Goal: Task Accomplishment & Management: Use online tool/utility

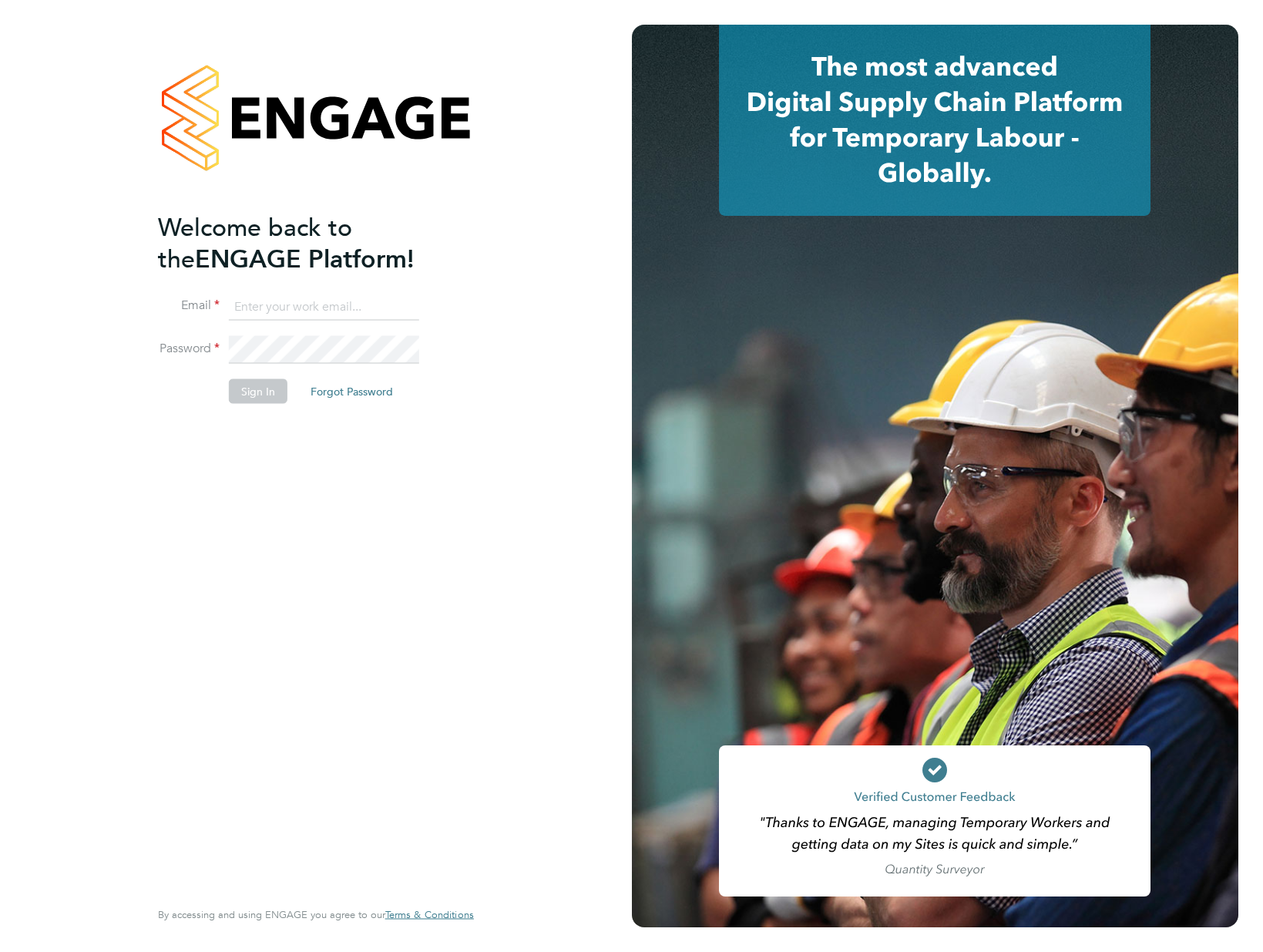
type input "gemma.hone@vistry.co.uk"
click at [245, 393] on button "Sign In" at bounding box center [258, 392] width 58 height 25
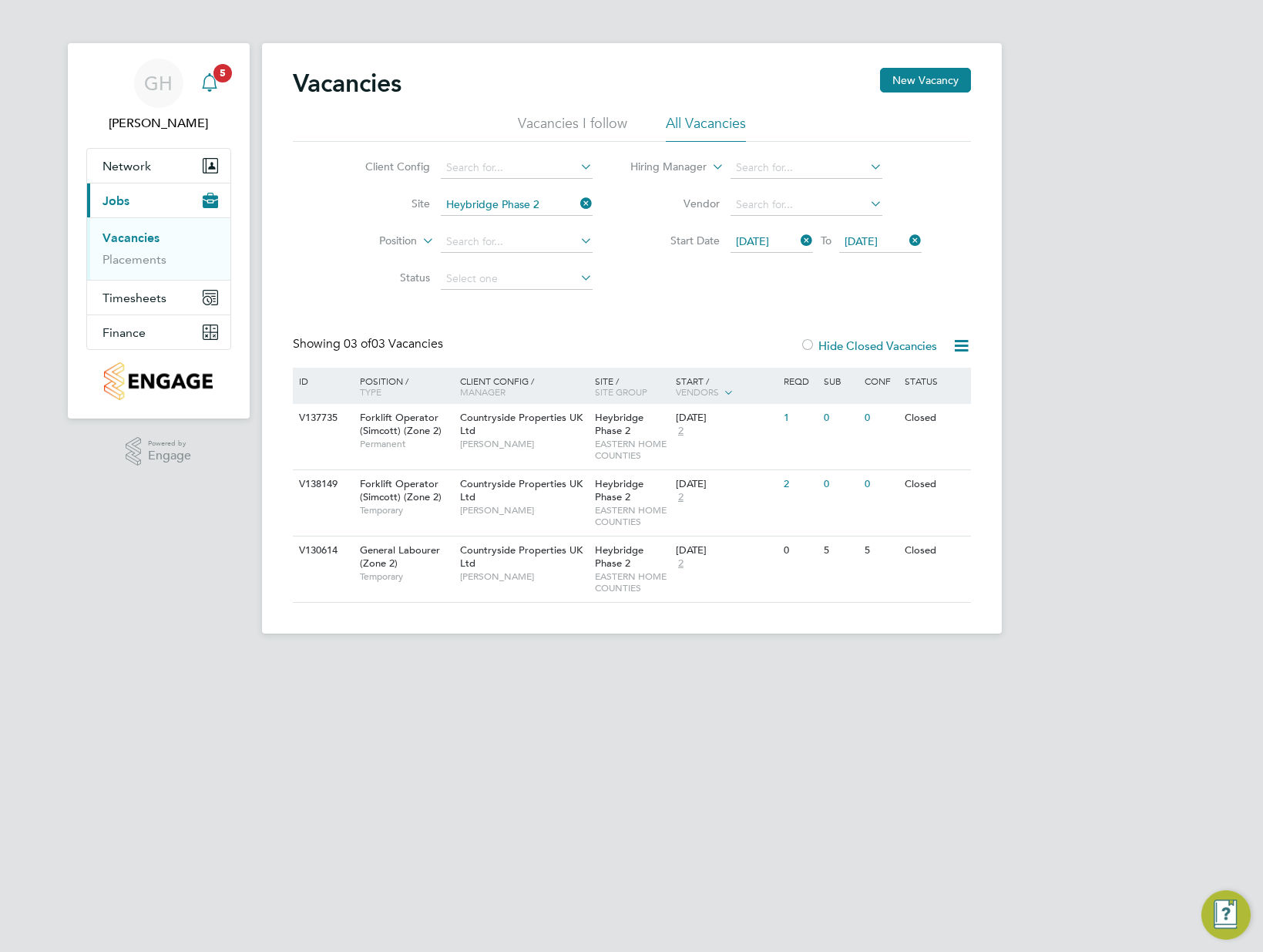
click at [223, 84] on div "Main navigation" at bounding box center [209, 82] width 30 height 30
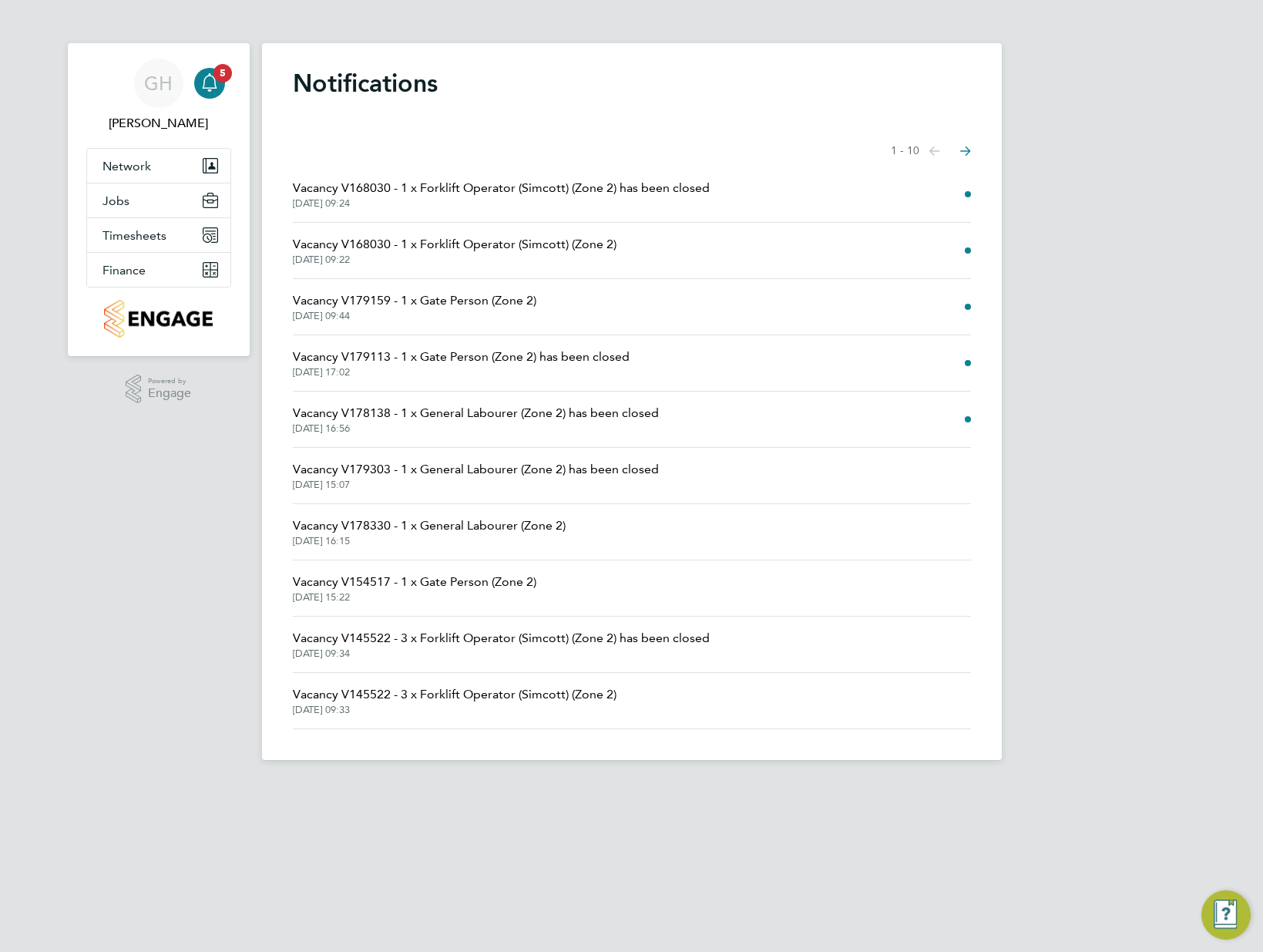
click at [967, 199] on li "Vacancy V168030 - 1 x Forklift Operator (Simcott) (Zone 2) has been closed [DAT…" at bounding box center [632, 194] width 678 height 56
click at [313, 302] on span "Vacancy V179159 - 1 x Gate Person (Zone 2)" at bounding box center [415, 300] width 244 height 18
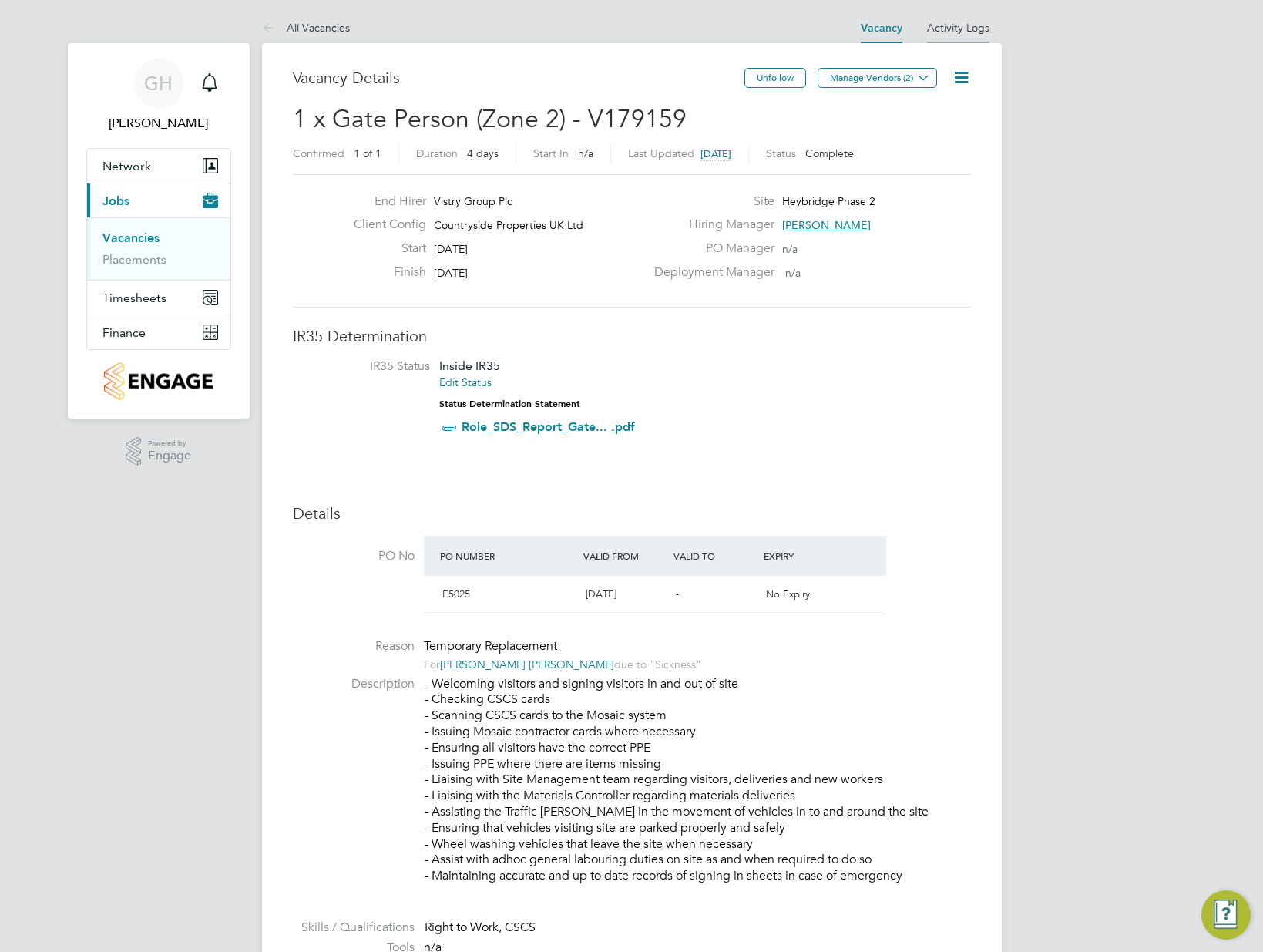
click at [980, 30] on link "Activity Logs" at bounding box center [958, 28] width 63 height 14
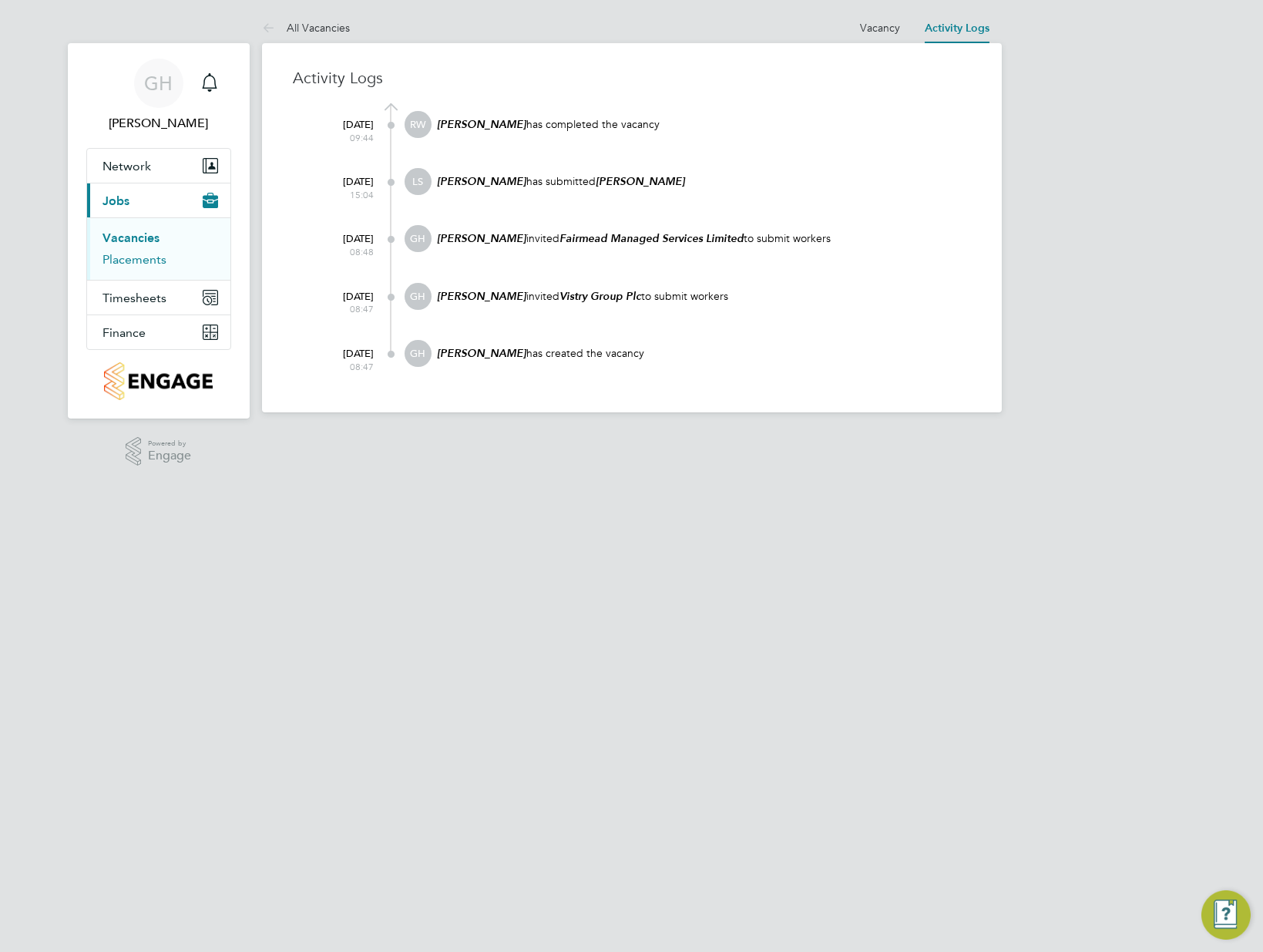
click at [138, 260] on link "Placements" at bounding box center [134, 259] width 64 height 15
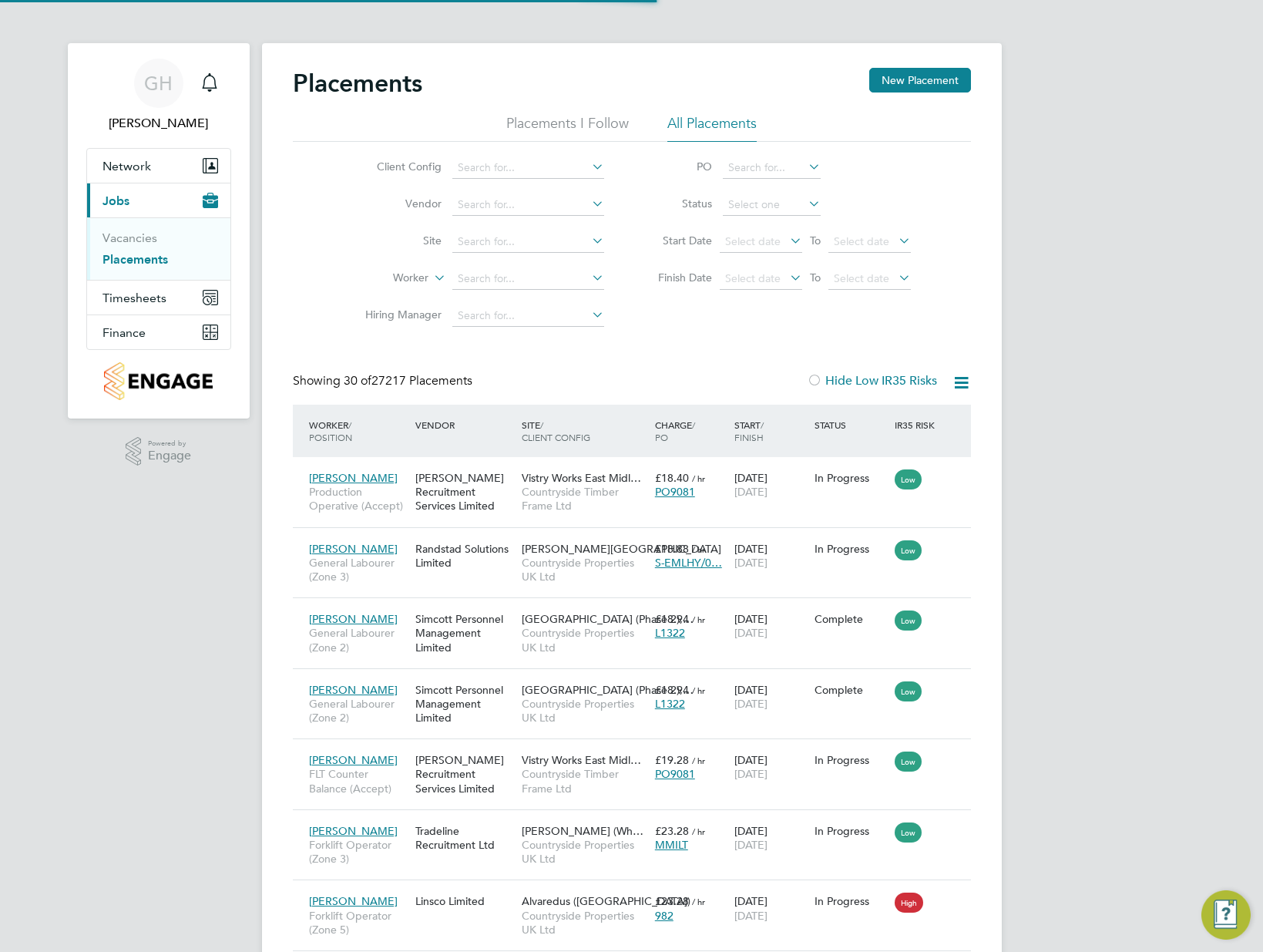
scroll to position [58, 134]
click at [499, 241] on input at bounding box center [528, 241] width 151 height 21
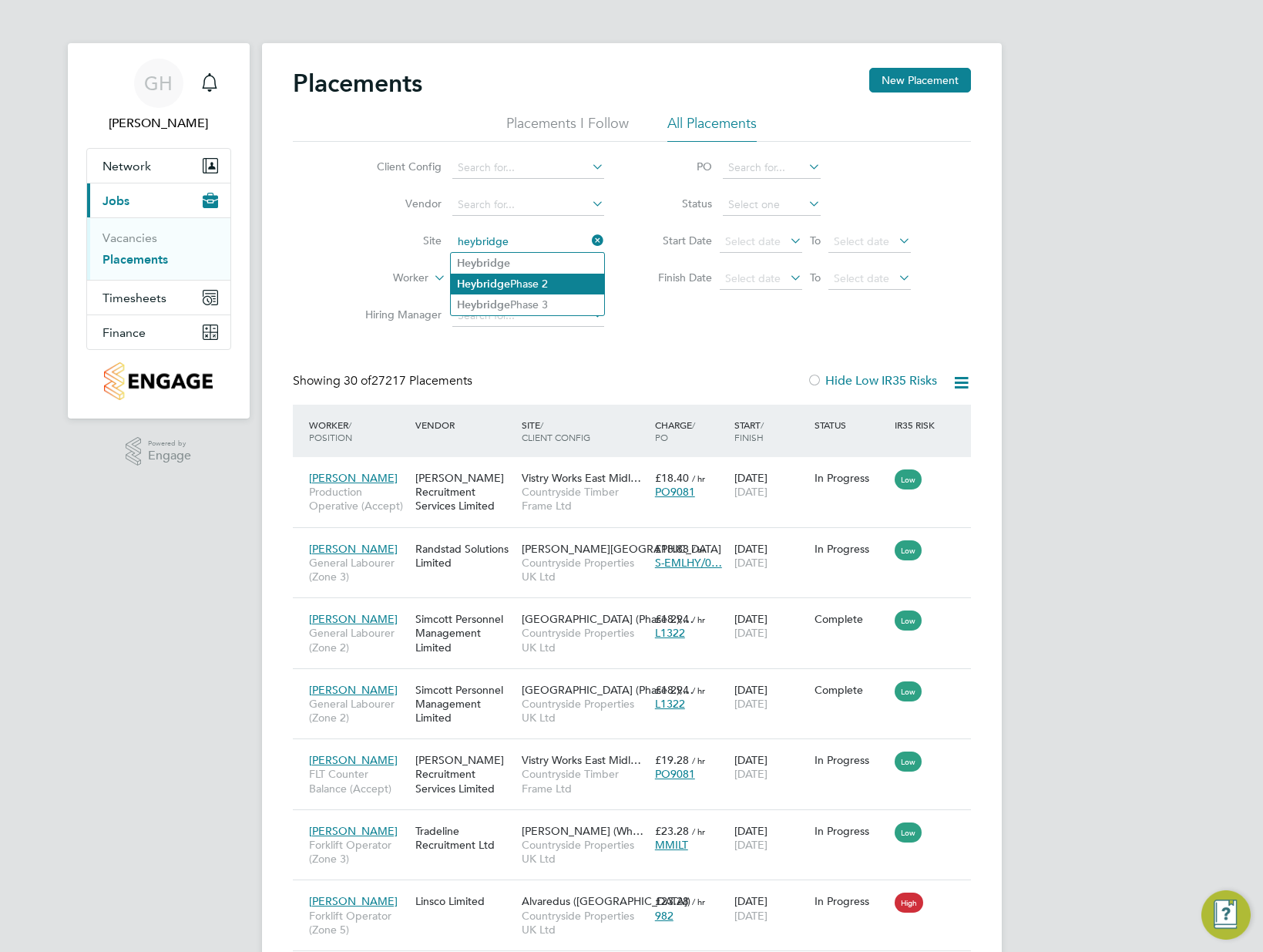
click at [541, 285] on li "Heybridge Phase 2" at bounding box center [527, 283] width 153 height 21
type input "Heybridge Phase 2"
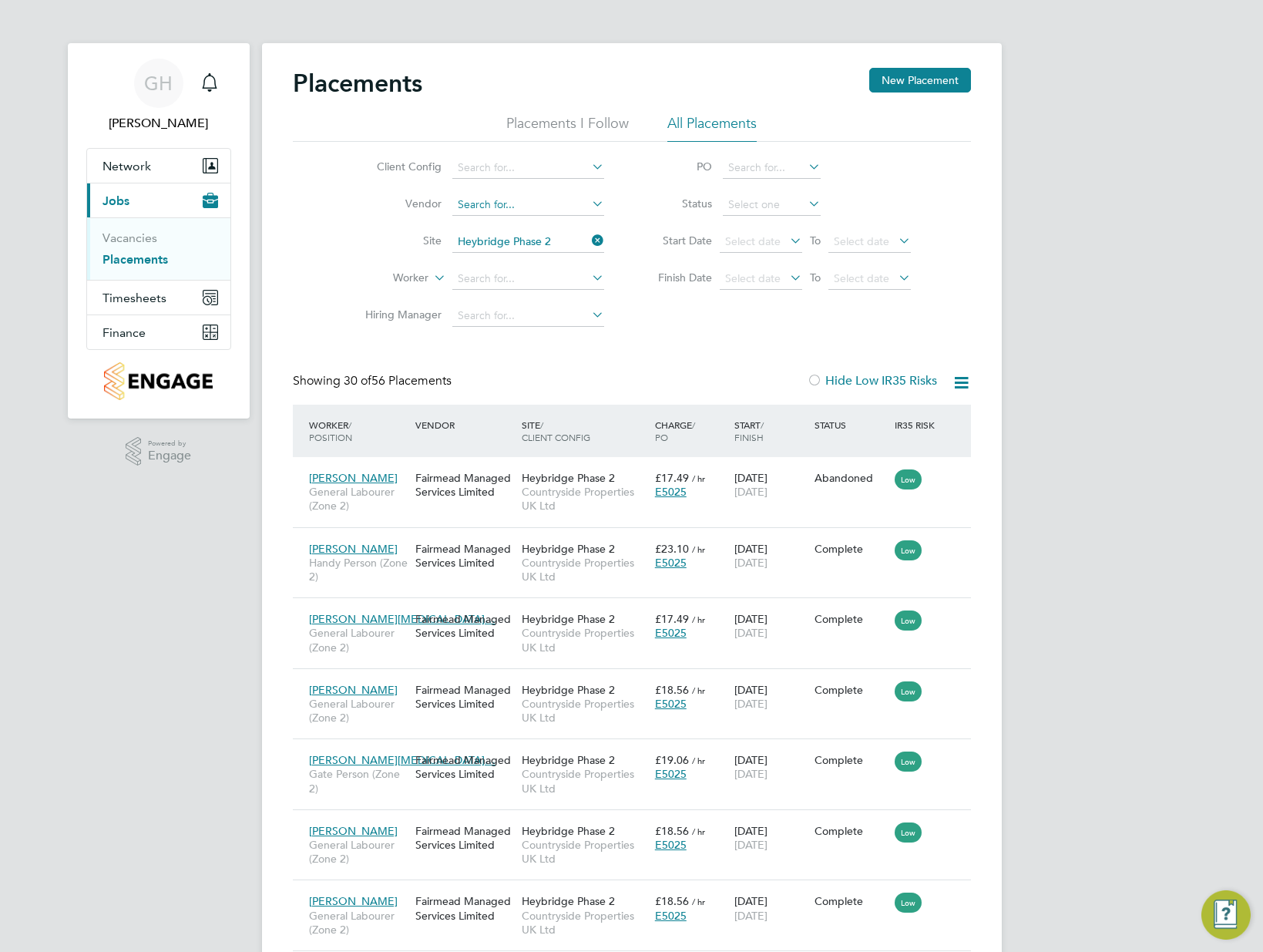
click at [472, 207] on input at bounding box center [528, 204] width 151 height 21
type input "fa"
click at [487, 170] on input at bounding box center [528, 167] width 151 height 21
click at [505, 163] on input at bounding box center [528, 167] width 151 height 21
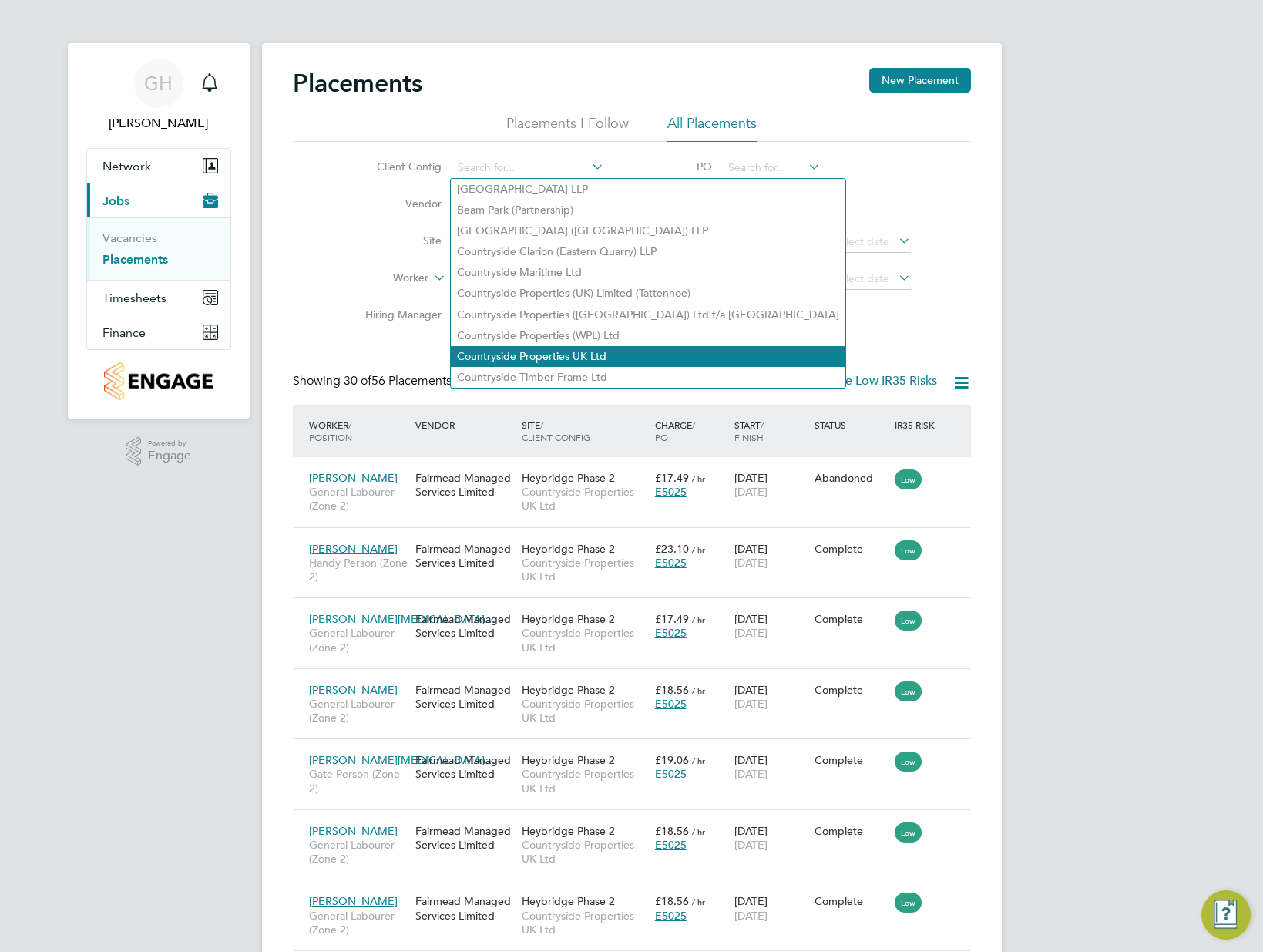
click at [577, 346] on li "Countryside Properties UK Ltd" at bounding box center [647, 356] width 394 height 21
type input "Countryside Properties UK Ltd"
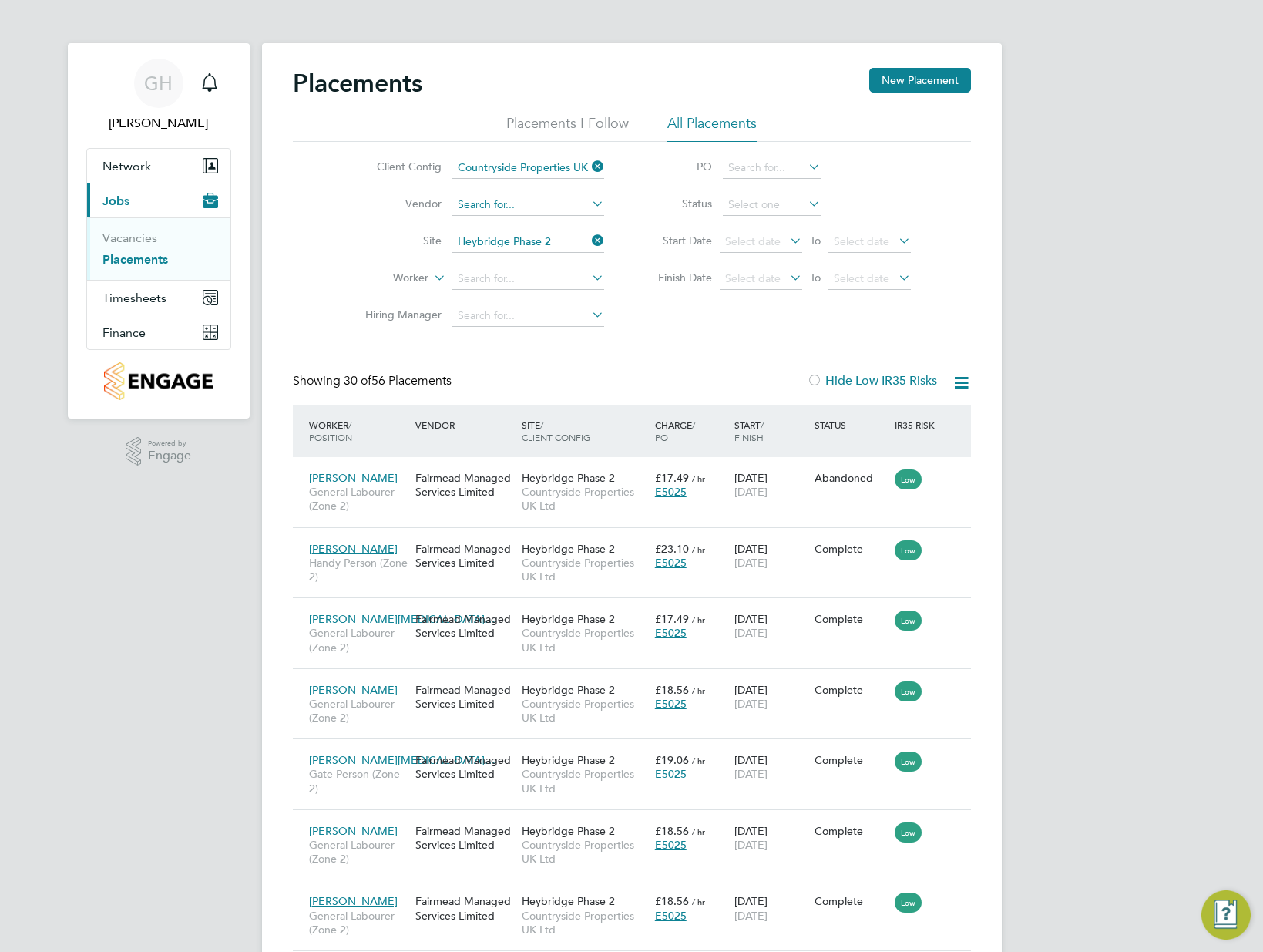
click at [522, 202] on input at bounding box center [528, 204] width 151 height 21
type input "fa"
click at [518, 202] on input at bounding box center [528, 204] width 151 height 21
click at [519, 223] on li "Fa irmead Managed Services Limited" at bounding box center [546, 226] width 191 height 21
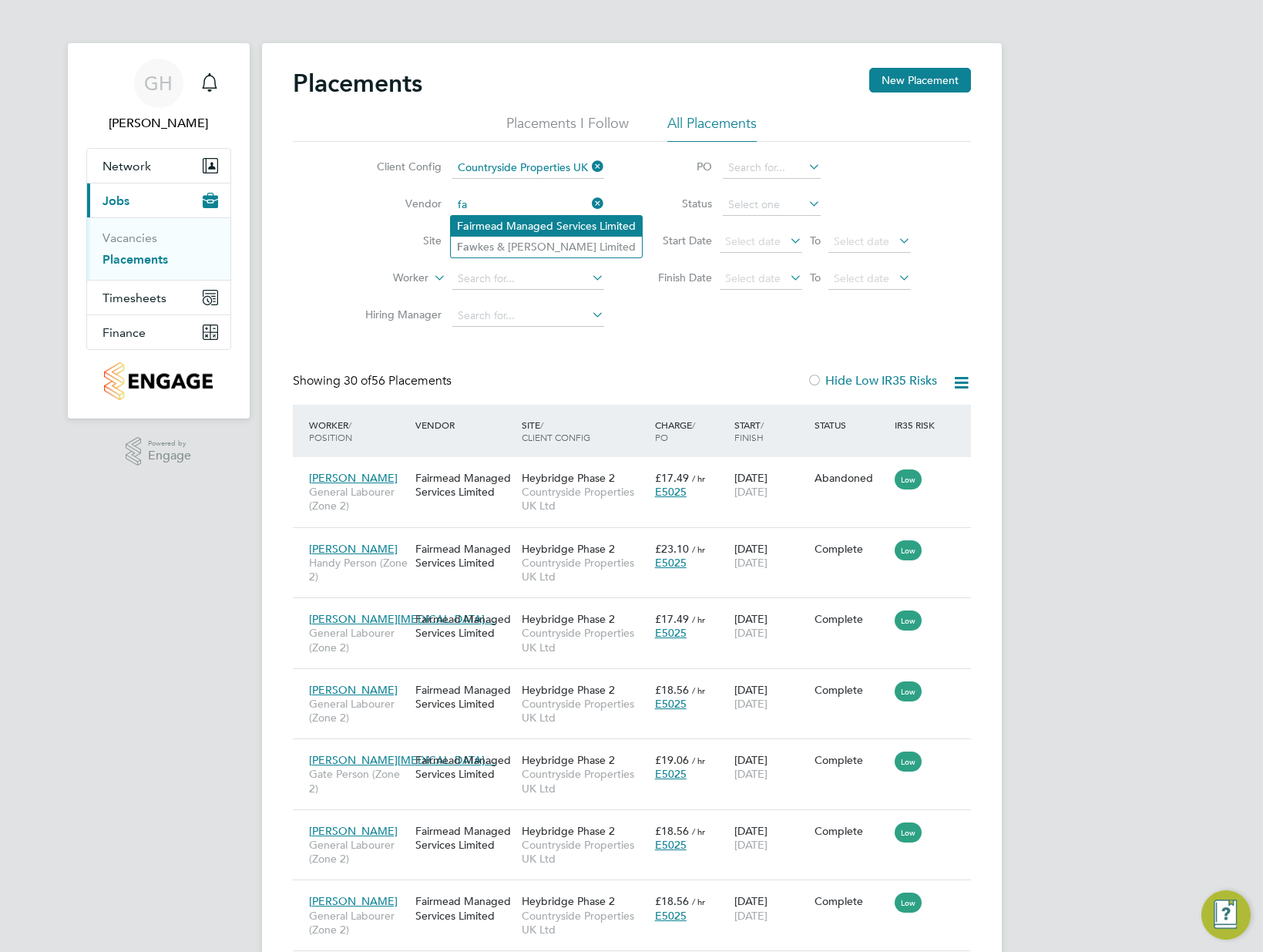
type input "Fairmead Managed Services Limited"
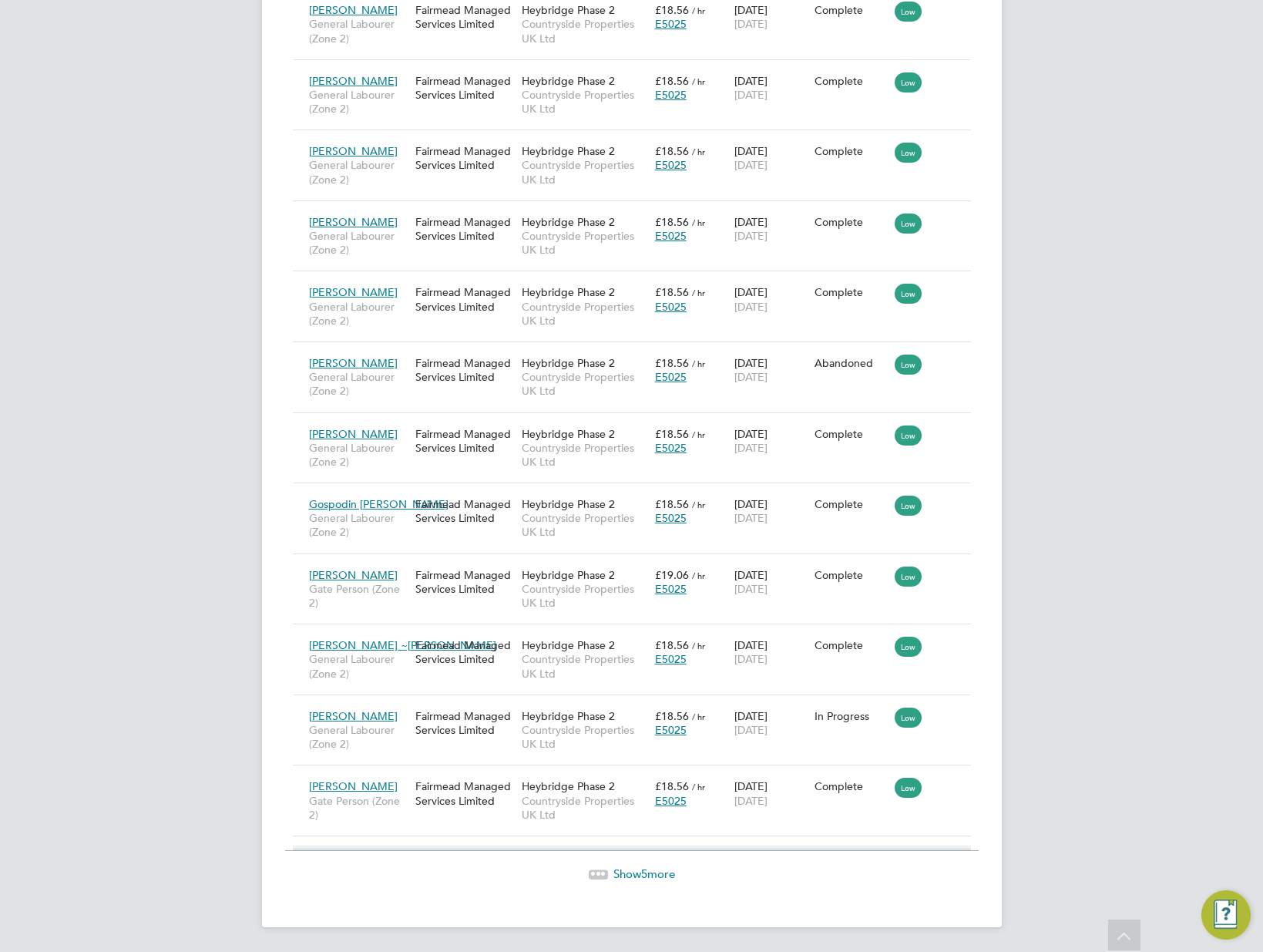
click at [642, 873] on span "5" at bounding box center [644, 874] width 6 height 15
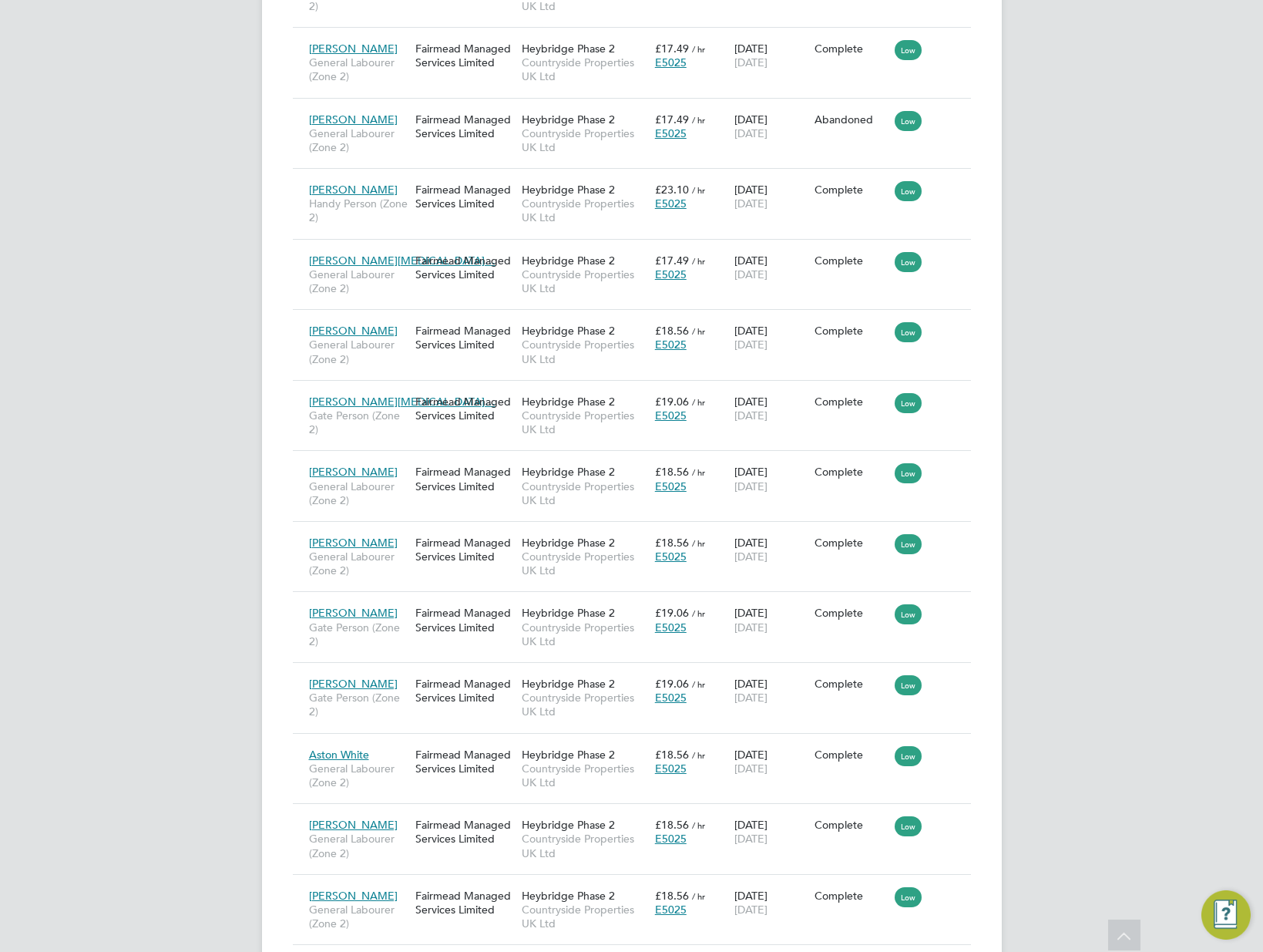
scroll to position [736, 0]
